Goal: Information Seeking & Learning: Check status

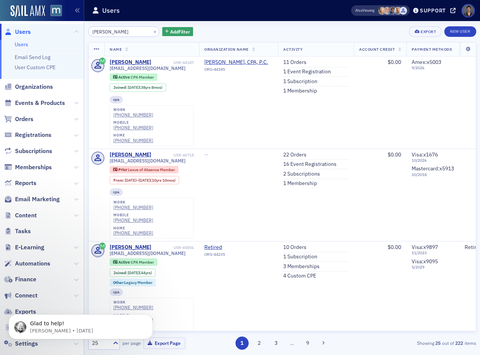
type input "allen sharon"
drag, startPoint x: 170, startPoint y: 68, endPoint x: 108, endPoint y: 71, distance: 62.0
click at [108, 71] on td "Sharon Allen USR-44347 sharonallencpa@gmail.com Active CPA Member Joined : 1/6/…" at bounding box center [151, 102] width 95 height 92
copy span "sharonallencpa@gmail.com"
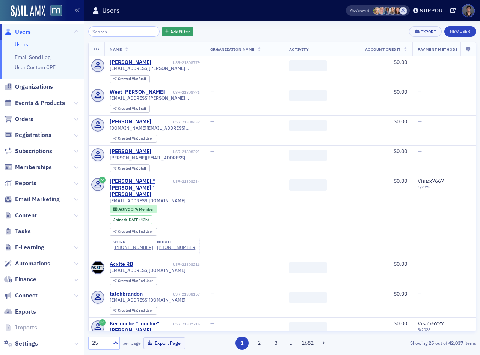
click at [38, 101] on span "Events & Products" at bounding box center [40, 103] width 50 height 8
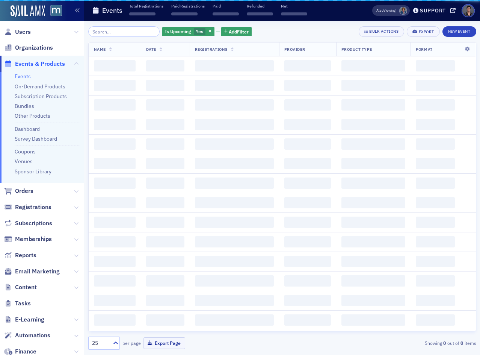
click at [116, 32] on input "search" at bounding box center [124, 31] width 72 height 11
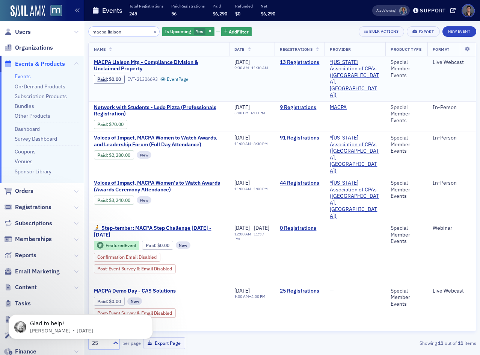
type input "macpa liaison"
click at [314, 62] on link "13 Registrations" at bounding box center [299, 62] width 39 height 7
